Goal: Task Accomplishment & Management: Manage account settings

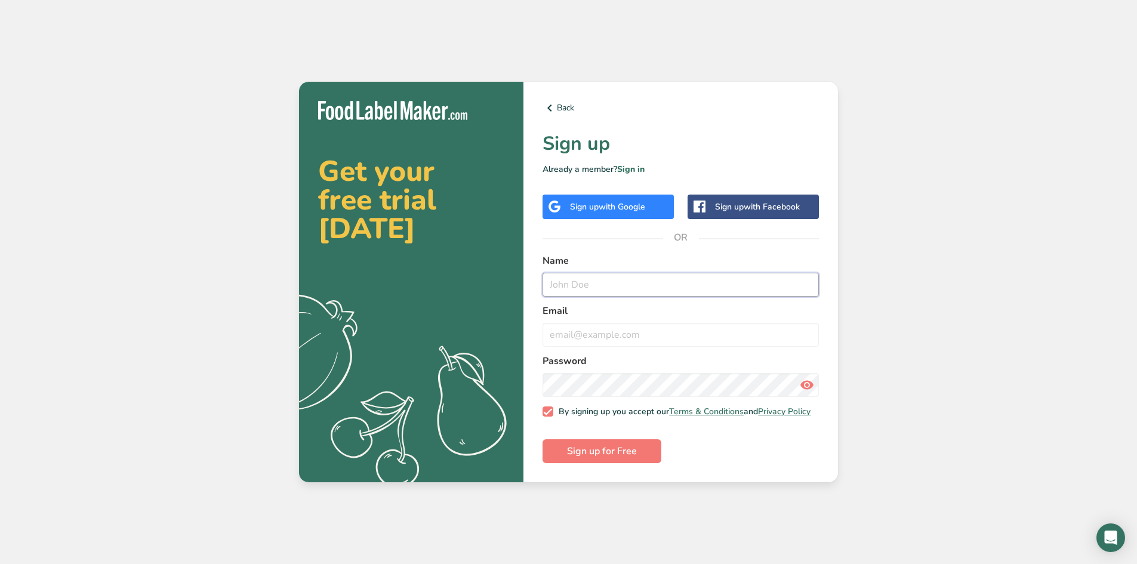
click at [592, 279] on input "text" at bounding box center [680, 285] width 276 height 24
click at [629, 163] on link "Sign in" at bounding box center [630, 168] width 27 height 11
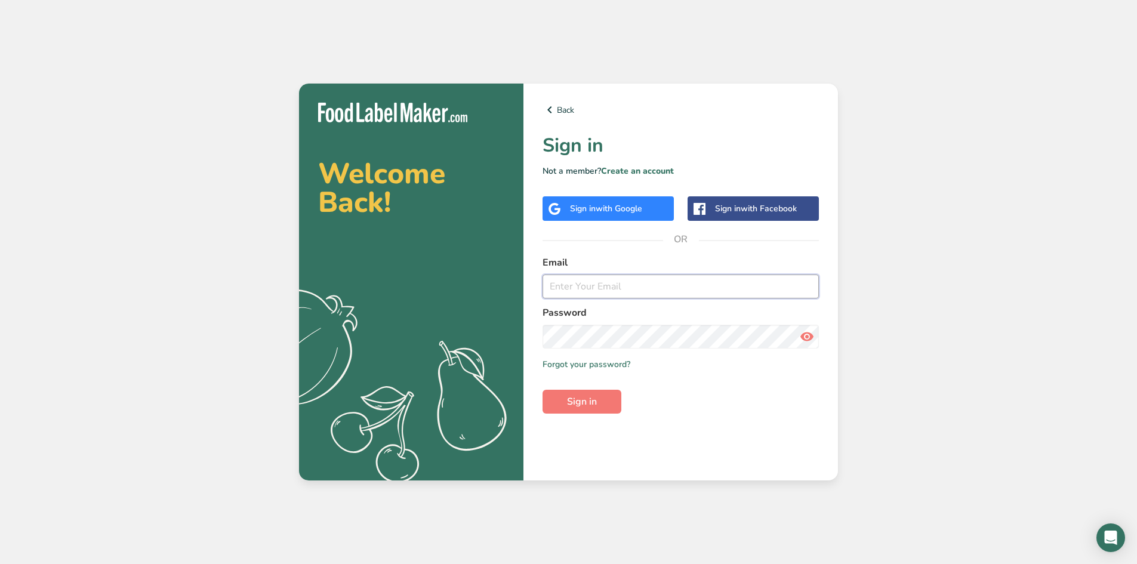
click at [585, 281] on input "email" at bounding box center [680, 286] width 276 height 24
type input "[EMAIL_ADDRESS][DOMAIN_NAME]"
click at [591, 403] on span "Sign in" at bounding box center [582, 401] width 30 height 14
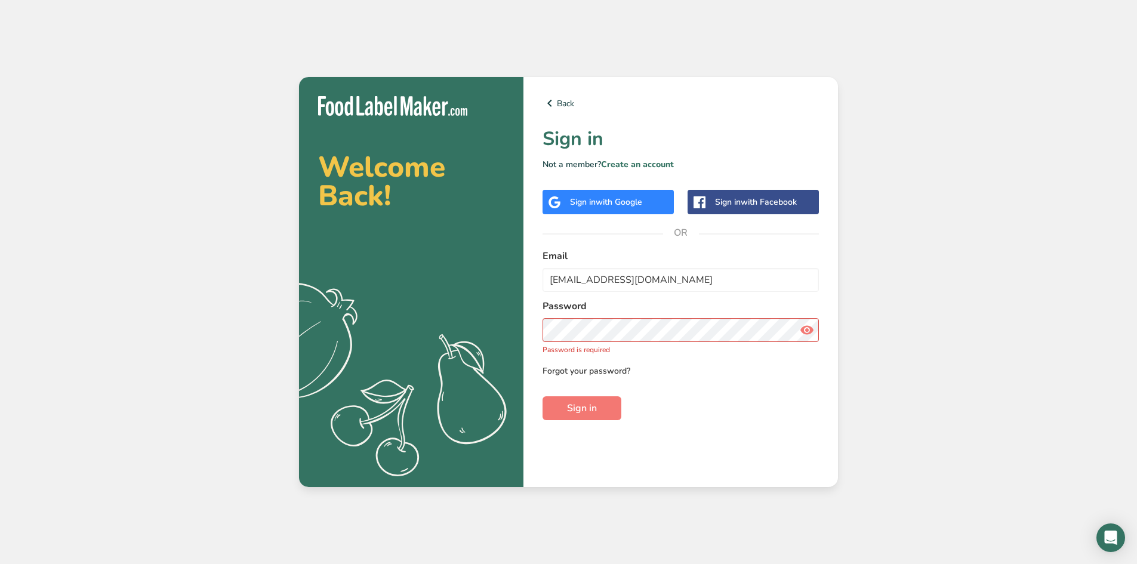
click at [599, 368] on link "Forgot your password?" at bounding box center [586, 371] width 88 height 13
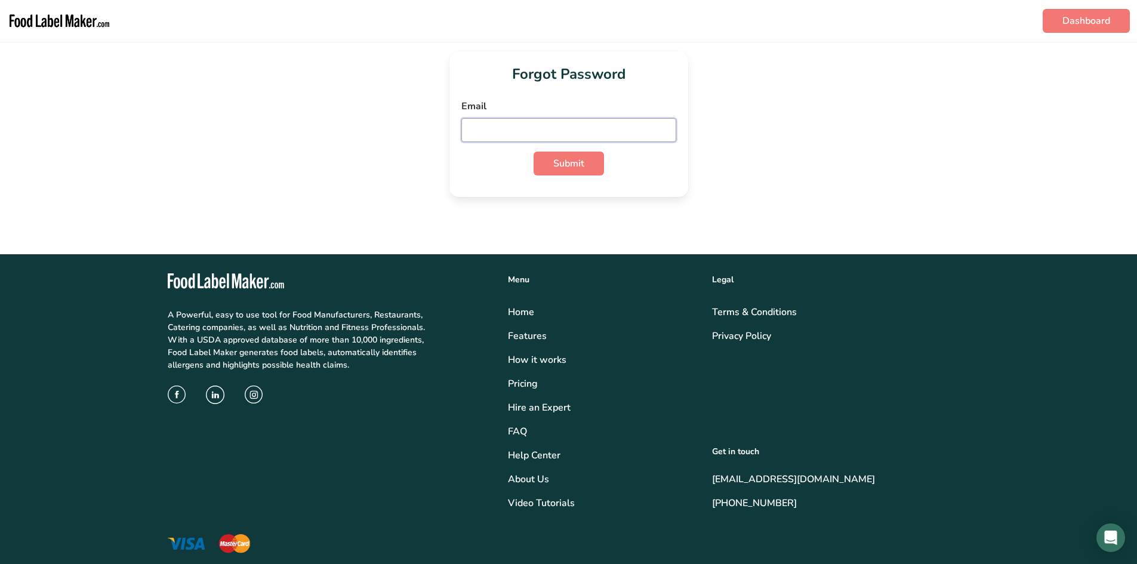
click at [538, 135] on input "email" at bounding box center [568, 130] width 215 height 24
type input "[EMAIL_ADDRESS][DOMAIN_NAME]"
click at [568, 159] on span "Submit" at bounding box center [568, 163] width 31 height 14
